Goal: Share content: Share content

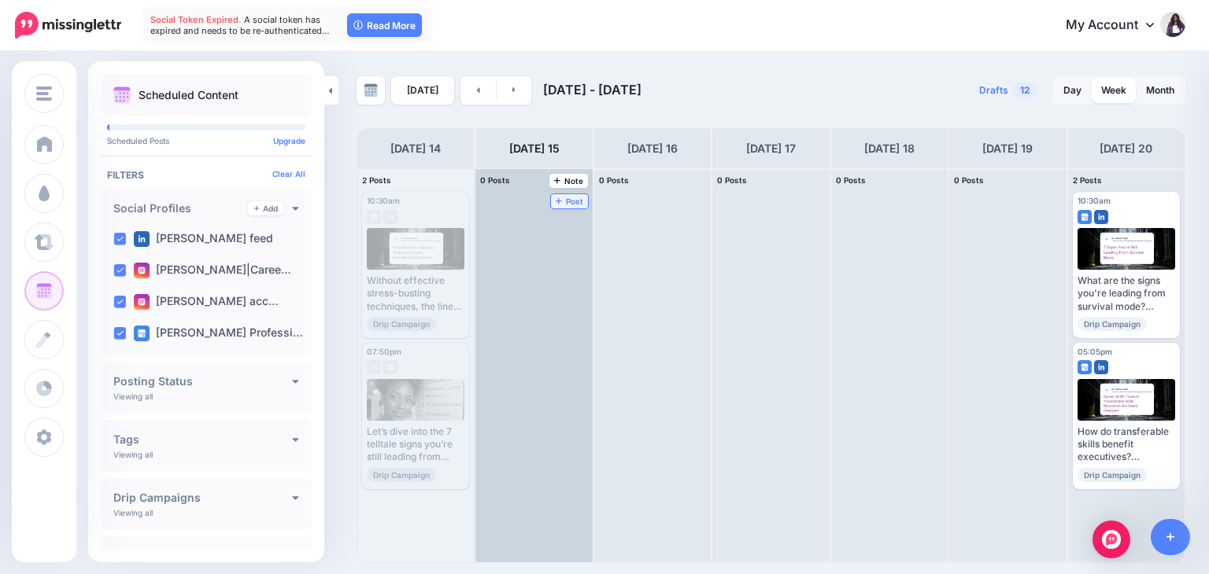
click at [556, 198] on span "Post" at bounding box center [570, 202] width 28 height 8
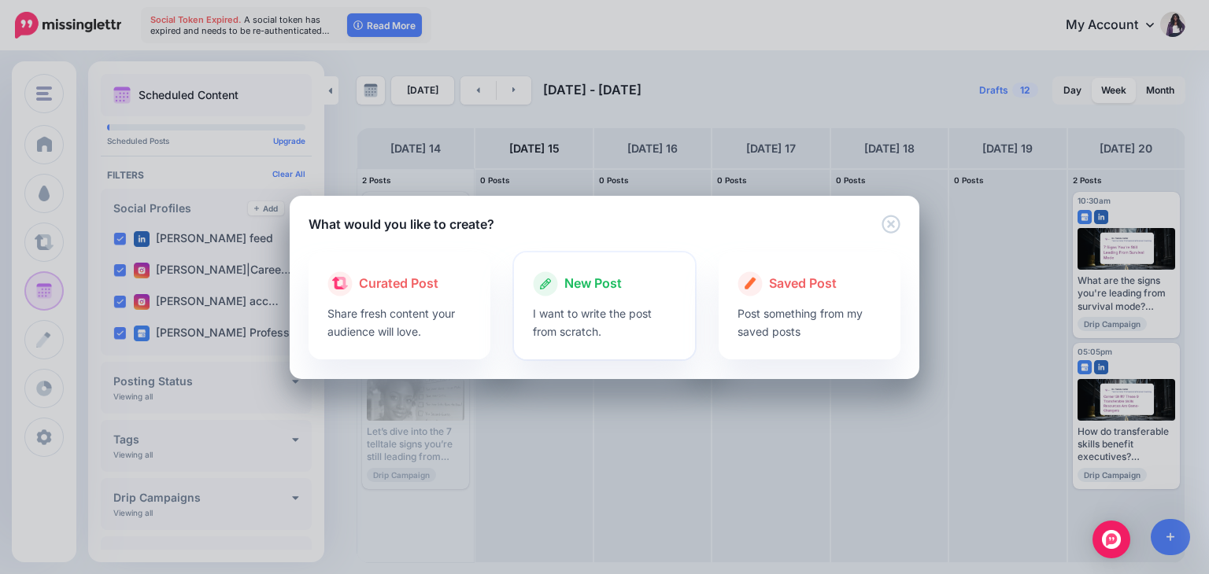
click at [578, 307] on p "I want to write the post from scratch." at bounding box center [605, 323] width 144 height 36
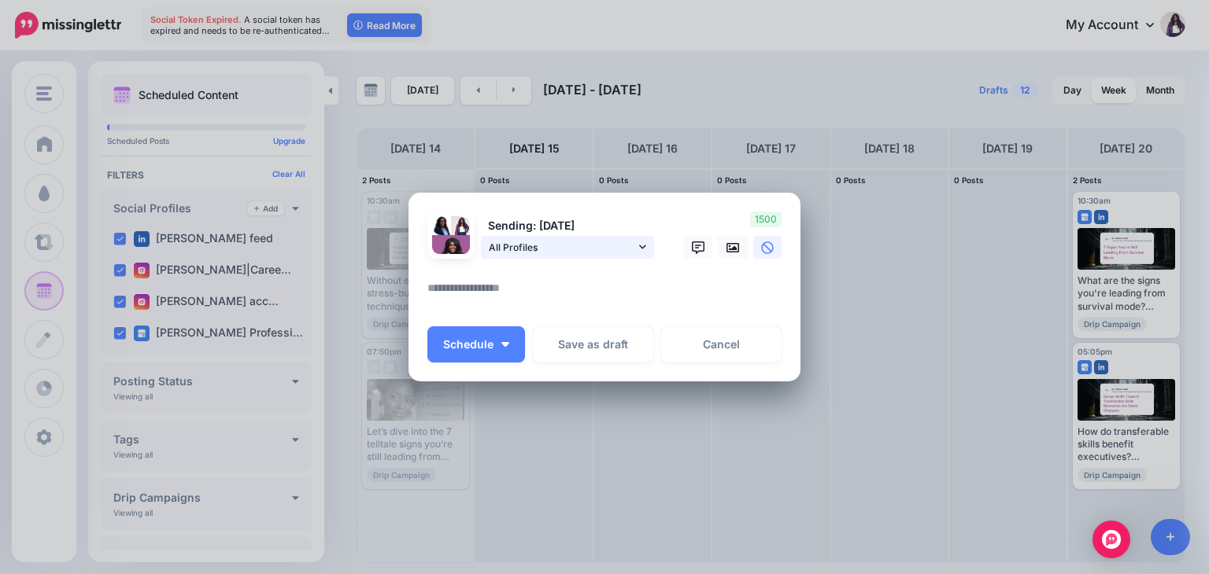
click at [642, 242] on icon at bounding box center [642, 247] width 7 height 11
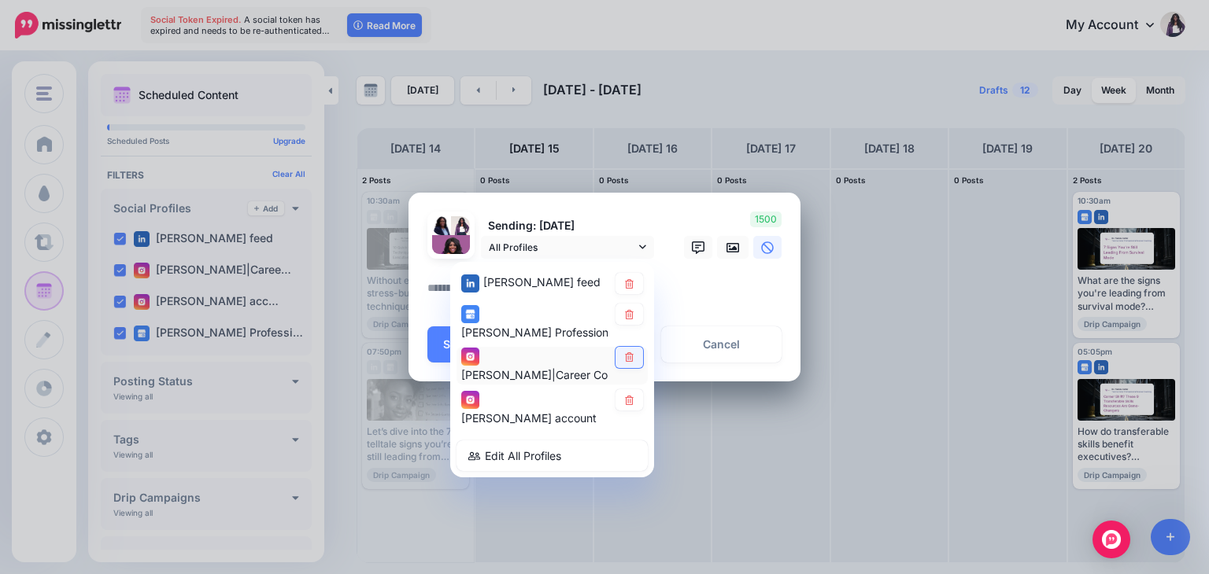
click at [624, 359] on icon at bounding box center [629, 357] width 12 height 9
click at [627, 399] on icon at bounding box center [629, 400] width 12 height 9
click at [692, 279] on textarea at bounding box center [608, 294] width 362 height 31
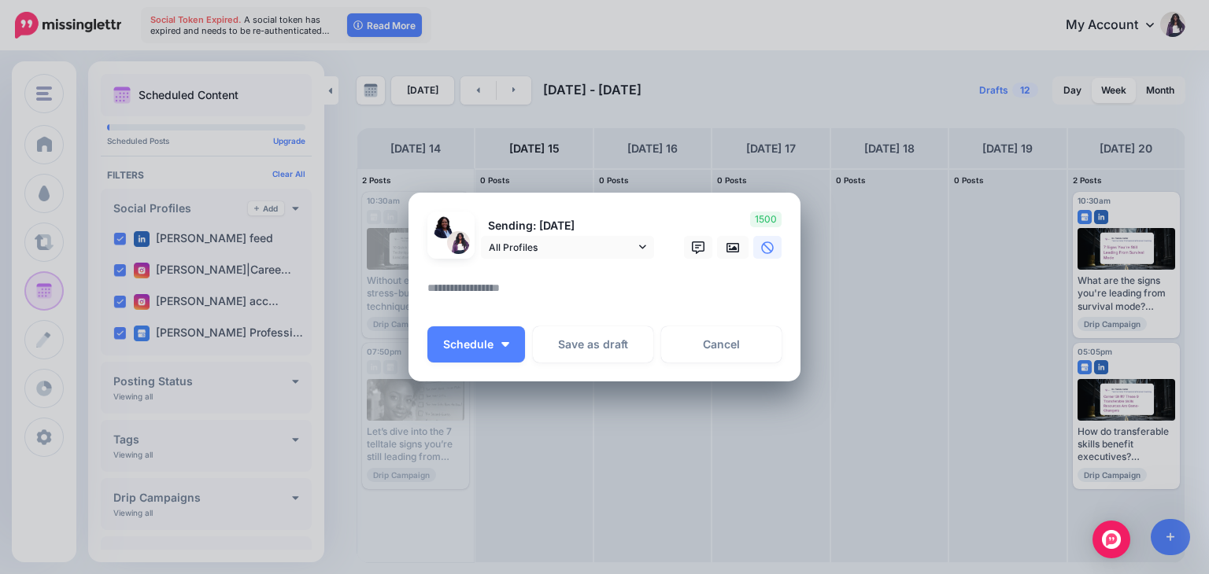
click at [688, 283] on textarea at bounding box center [608, 294] width 362 height 31
paste textarea "**********"
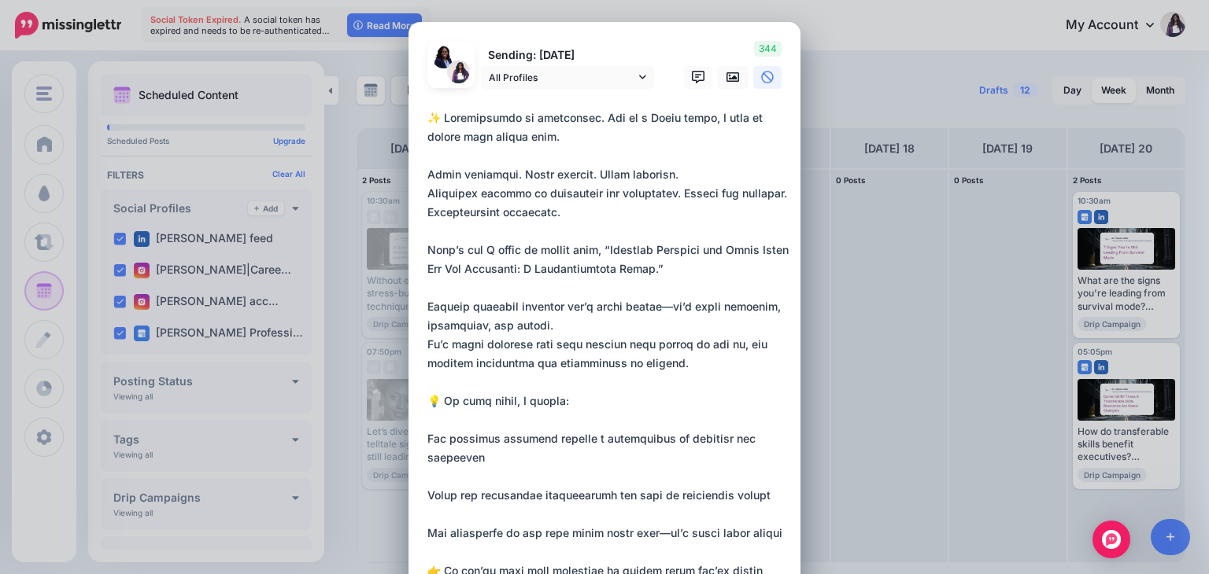
drag, startPoint x: 567, startPoint y: 120, endPoint x: 434, endPoint y: 124, distance: 133.0
click at [434, 124] on textarea at bounding box center [608, 439] width 362 height 661
paste textarea "**********"
drag, startPoint x: 437, startPoint y: 119, endPoint x: 408, endPoint y: 124, distance: 29.5
click at [408, 124] on div "Loading Sending: 15th Sep All Profiles" at bounding box center [604, 432] width 392 height 820
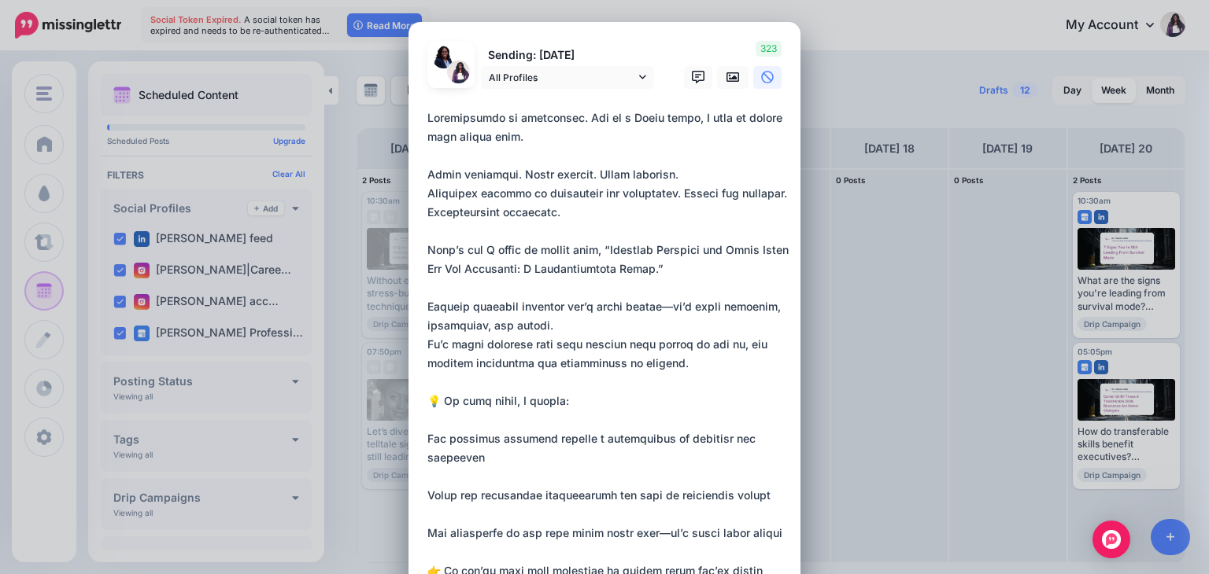
drag, startPoint x: 598, startPoint y: 249, endPoint x: 696, endPoint y: 281, distance: 102.5
click at [696, 281] on textarea at bounding box center [608, 439] width 362 height 661
paste textarea "**********"
click at [666, 308] on textarea at bounding box center [608, 439] width 362 height 661
click at [537, 332] on textarea at bounding box center [608, 439] width 362 height 661
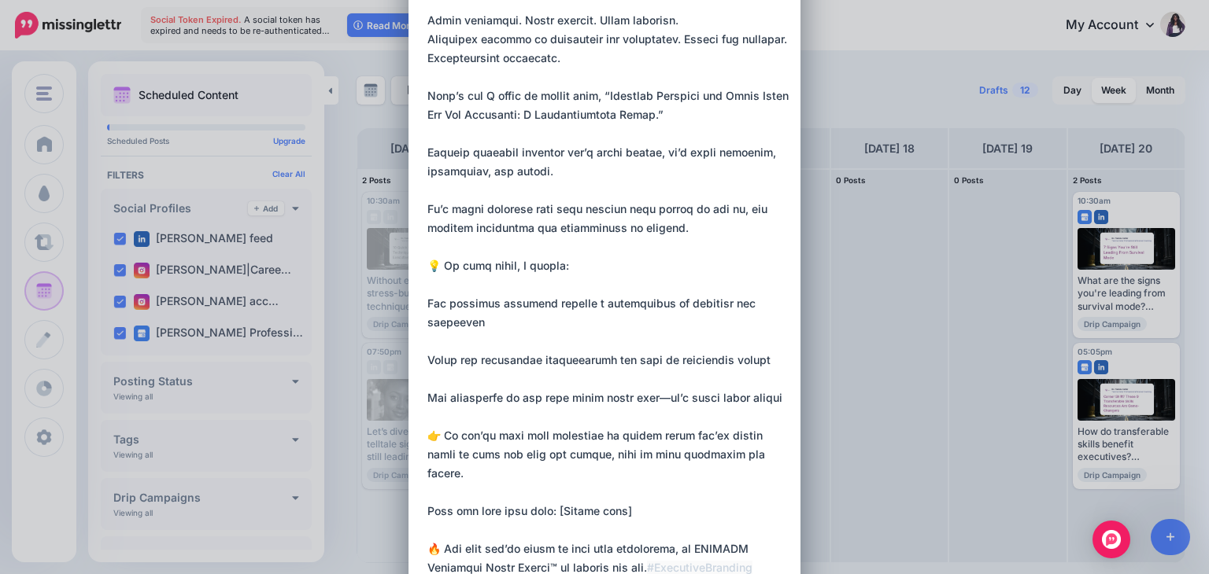
scroll to position [157, 0]
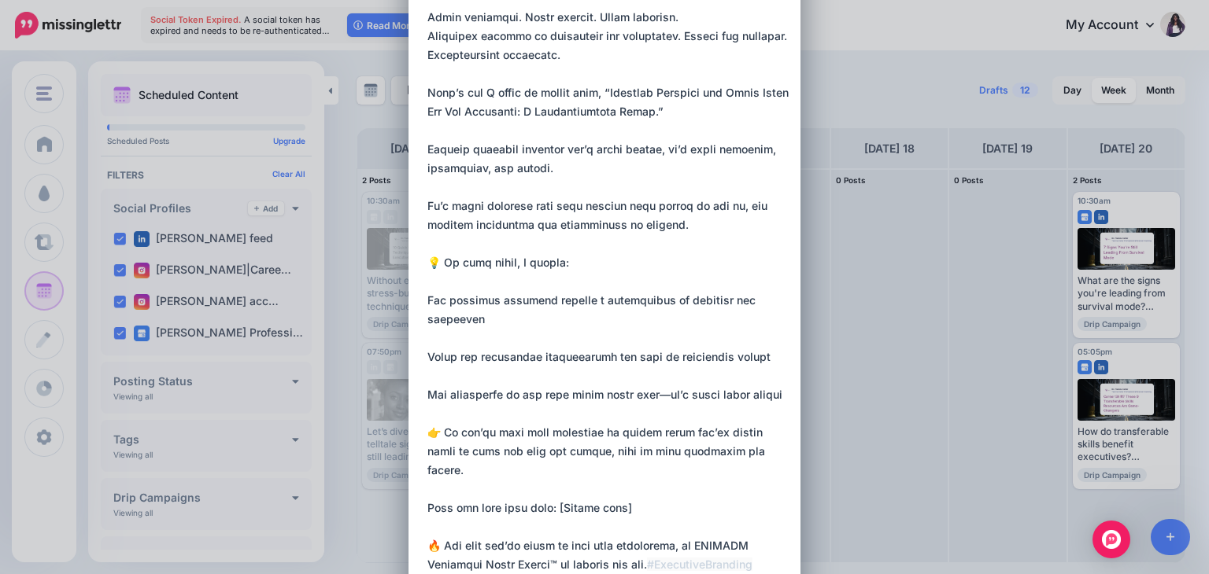
click at [645, 396] on textarea at bounding box center [608, 291] width 362 height 680
drag, startPoint x: 729, startPoint y: 395, endPoint x: 767, endPoint y: 401, distance: 39.1
click at [767, 401] on textarea at bounding box center [608, 281] width 362 height 661
paste textarea "*****"
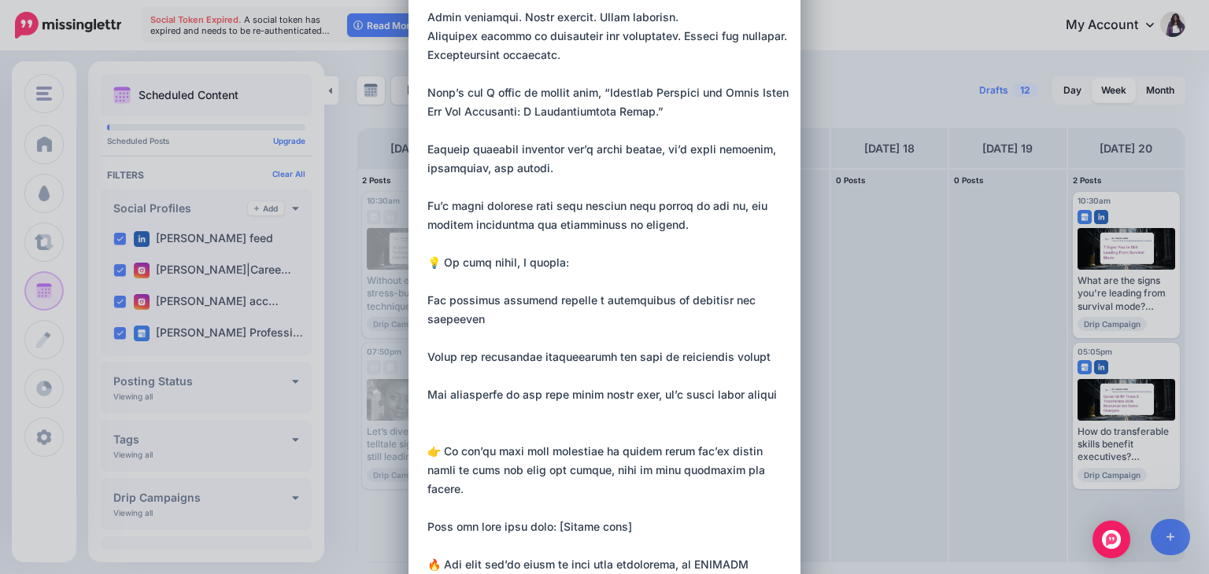
click at [494, 523] on textarea at bounding box center [608, 291] width 362 height 680
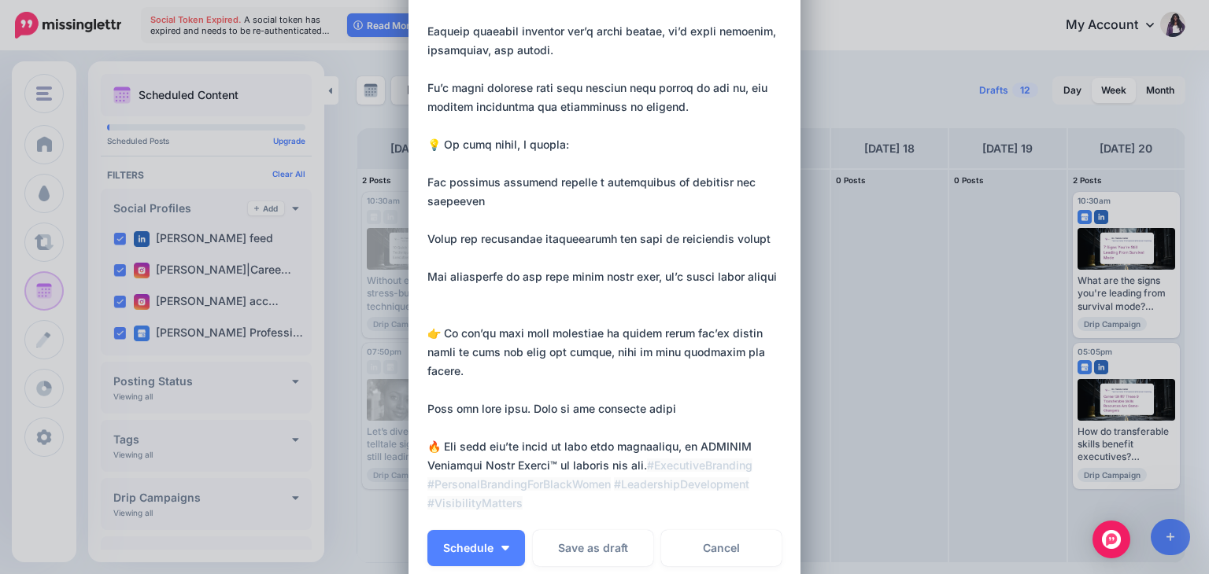
scroll to position [279, 0]
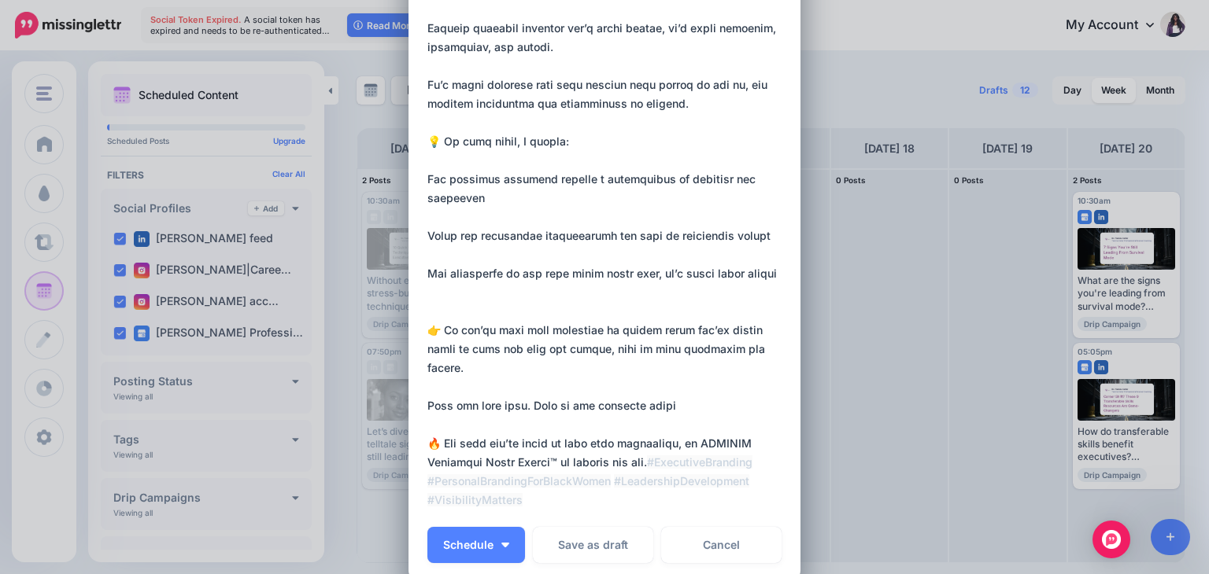
drag, startPoint x: 700, startPoint y: 423, endPoint x: 557, endPoint y: 449, distance: 145.7
click at [557, 449] on textarea at bounding box center [608, 170] width 362 height 680
click at [554, 441] on textarea at bounding box center [608, 170] width 362 height 680
drag, startPoint x: 554, startPoint y: 441, endPoint x: 692, endPoint y: 419, distance: 140.1
click at [692, 419] on textarea at bounding box center [608, 170] width 362 height 680
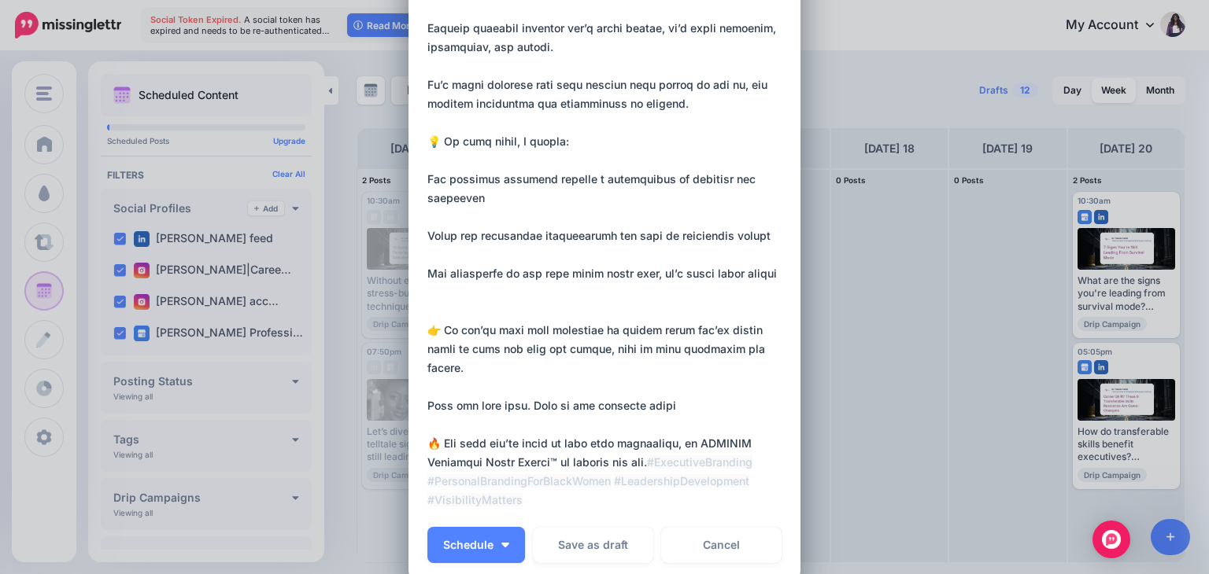
paste textarea "**********"
click at [450, 304] on textarea at bounding box center [608, 170] width 362 height 680
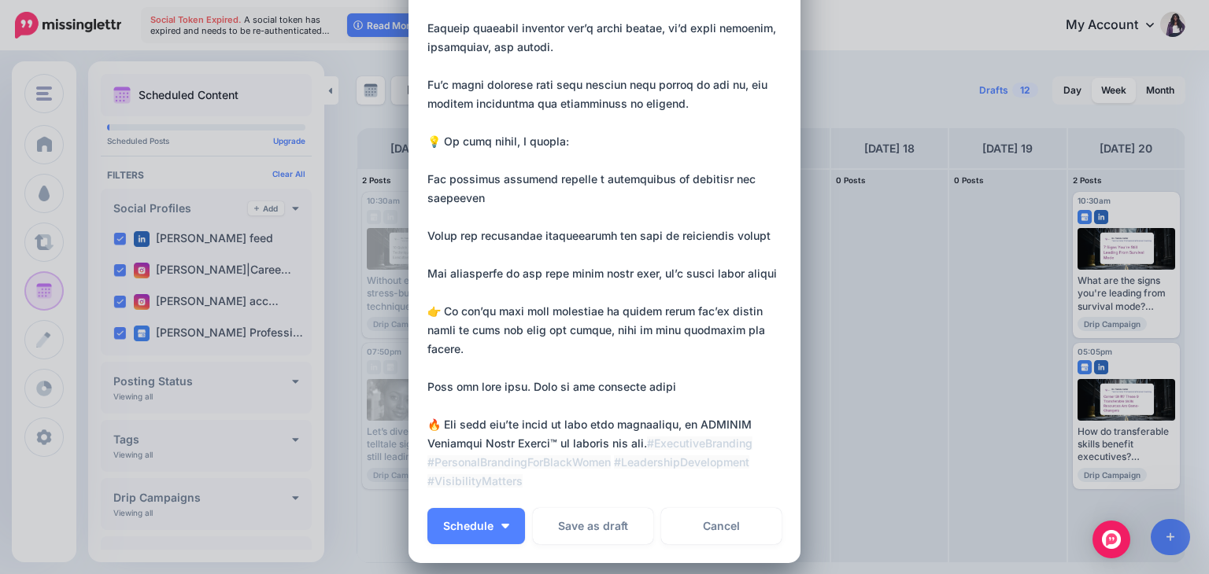
drag, startPoint x: 433, startPoint y: 312, endPoint x: 415, endPoint y: 312, distance: 17.3
click at [415, 312] on div "Loading Sending: 15th Sep All Profiles" at bounding box center [604, 153] width 392 height 820
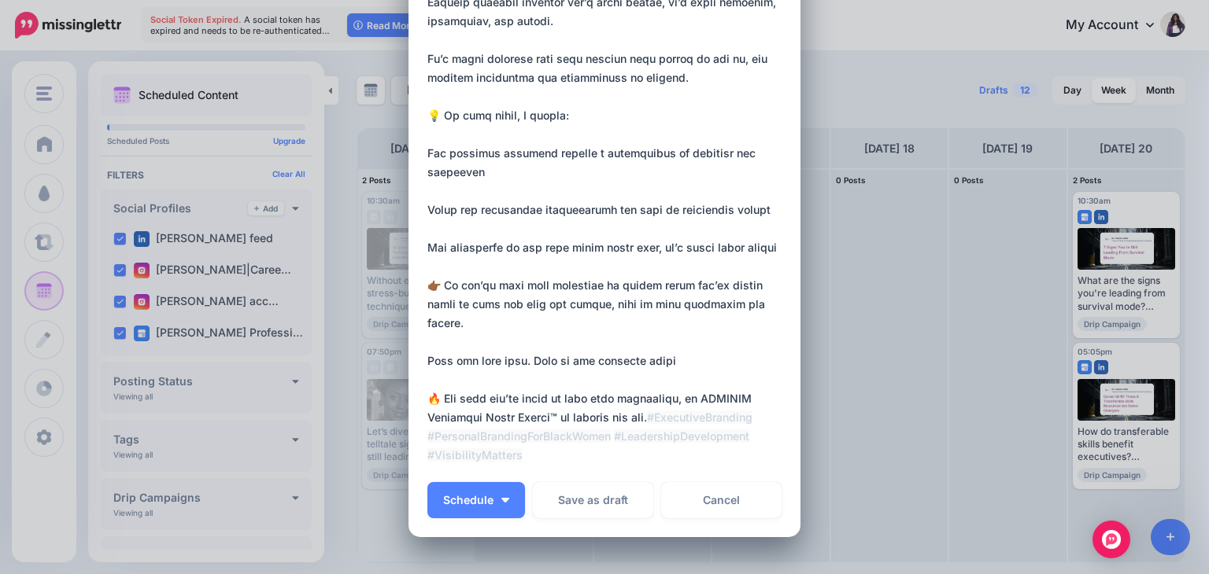
scroll to position [340, 0]
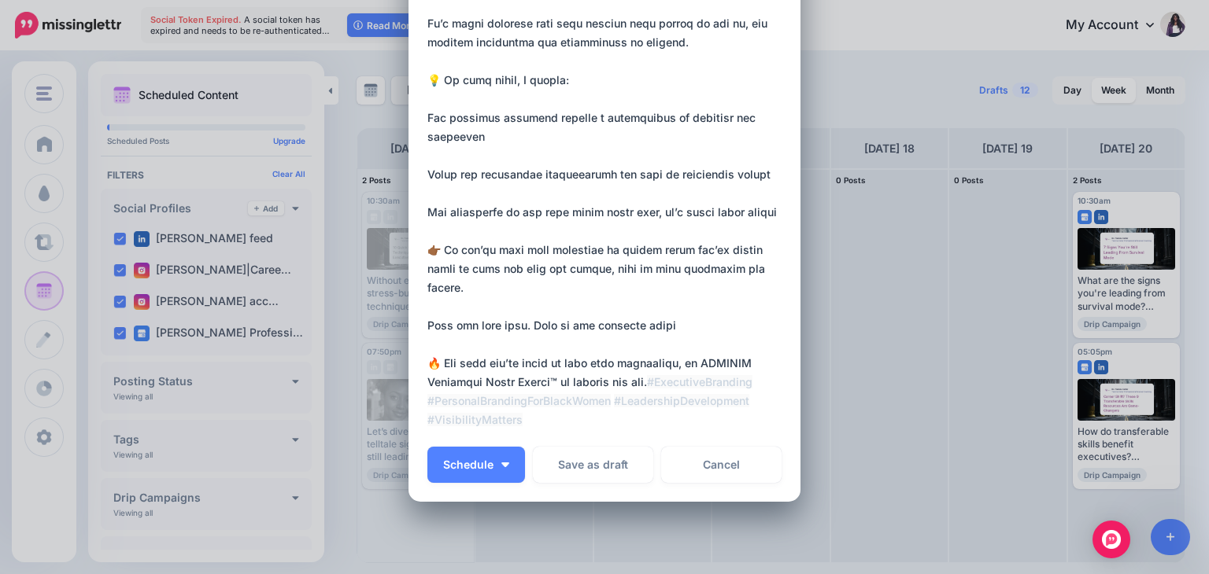
type textarea "**********"
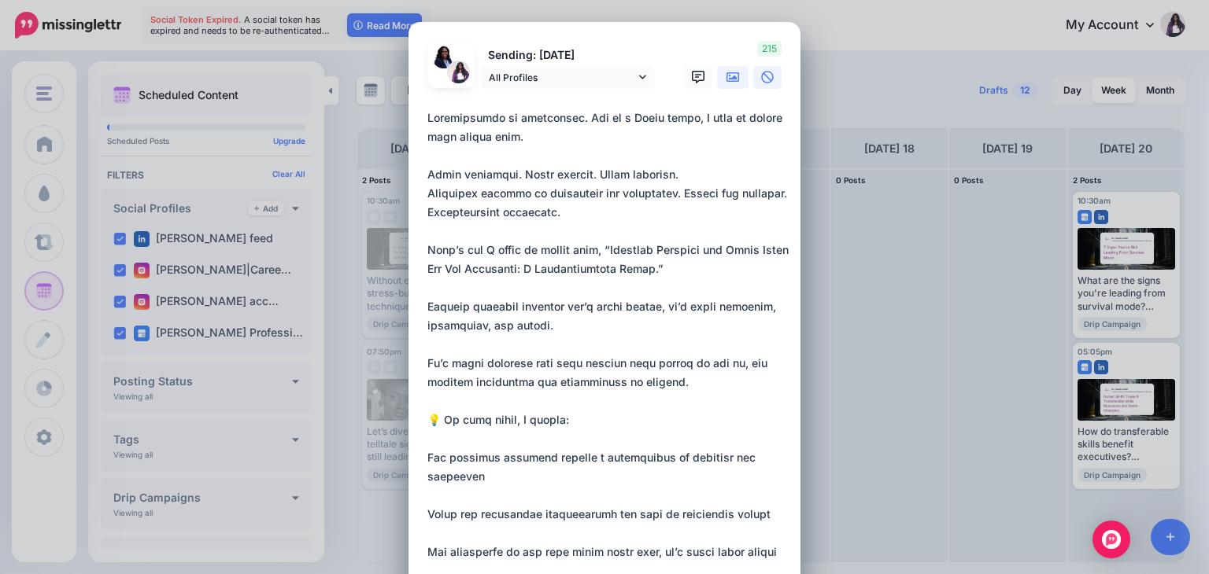
click at [726, 71] on icon at bounding box center [732, 77] width 13 height 13
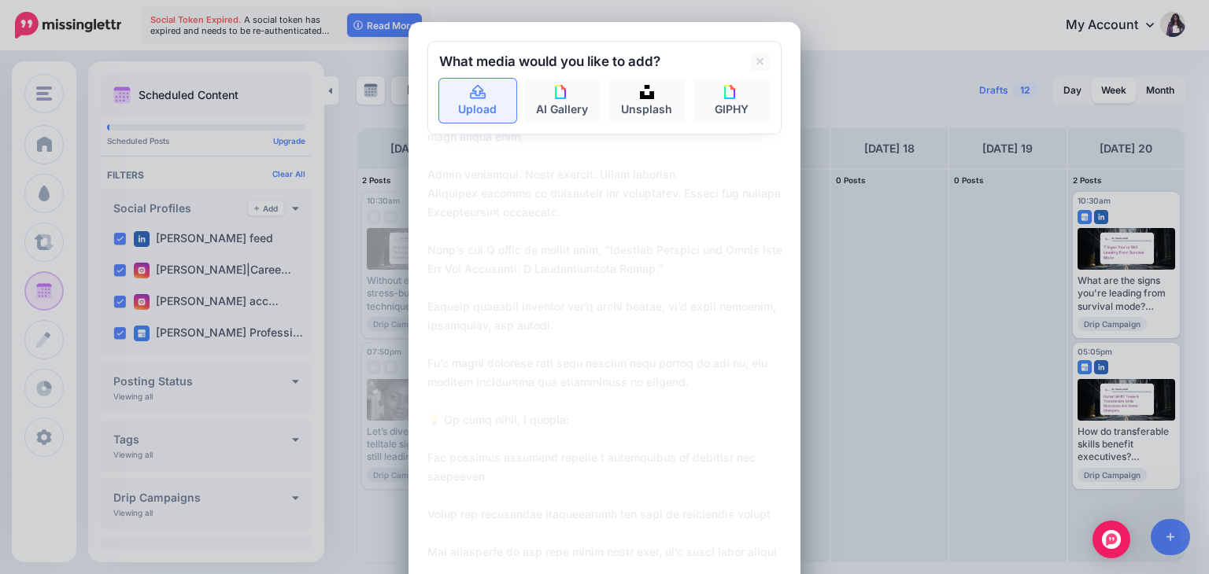
click at [470, 107] on link "Upload" at bounding box center [477, 101] width 77 height 44
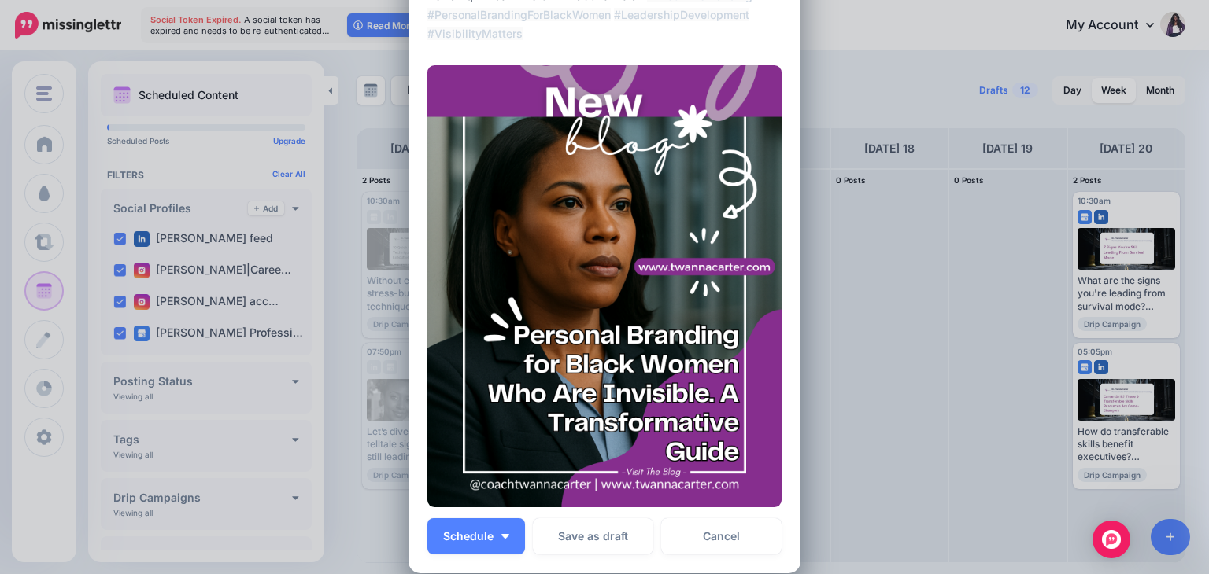
scroll to position [727, 0]
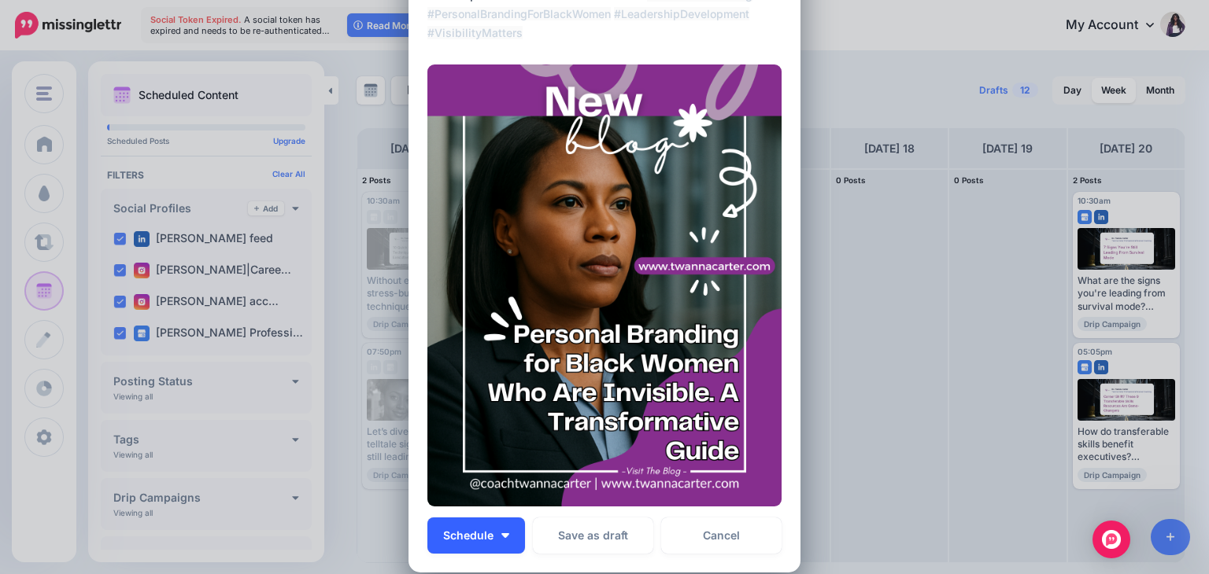
click at [471, 537] on span "Schedule" at bounding box center [468, 535] width 50 height 11
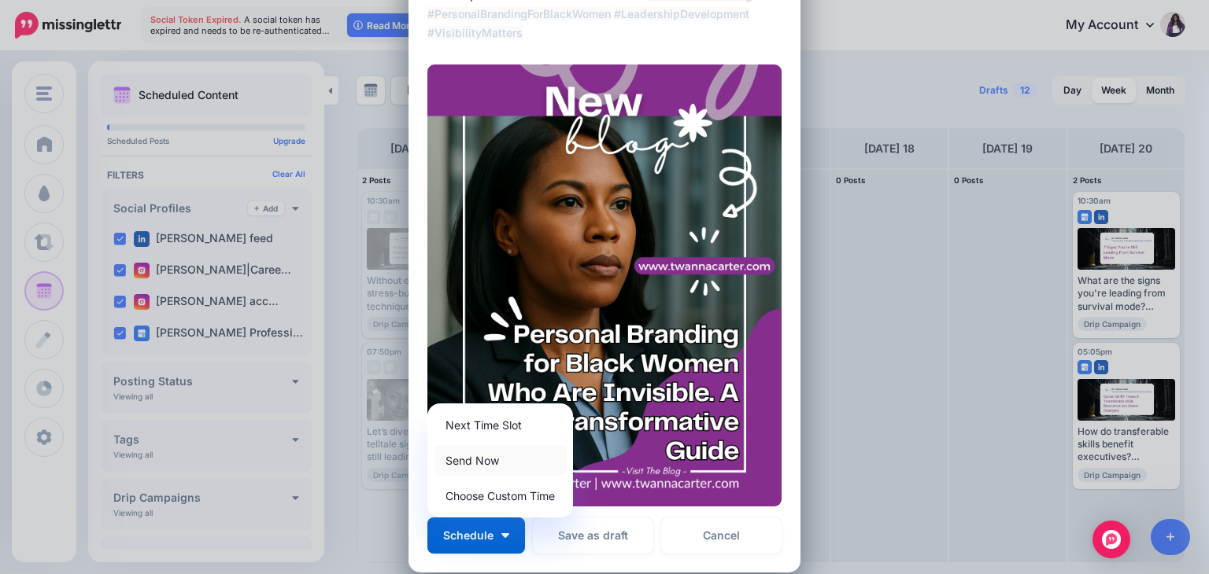
click at [463, 464] on link "Send Now" at bounding box center [500, 460] width 133 height 31
